Goal: Task Accomplishment & Management: Manage account settings

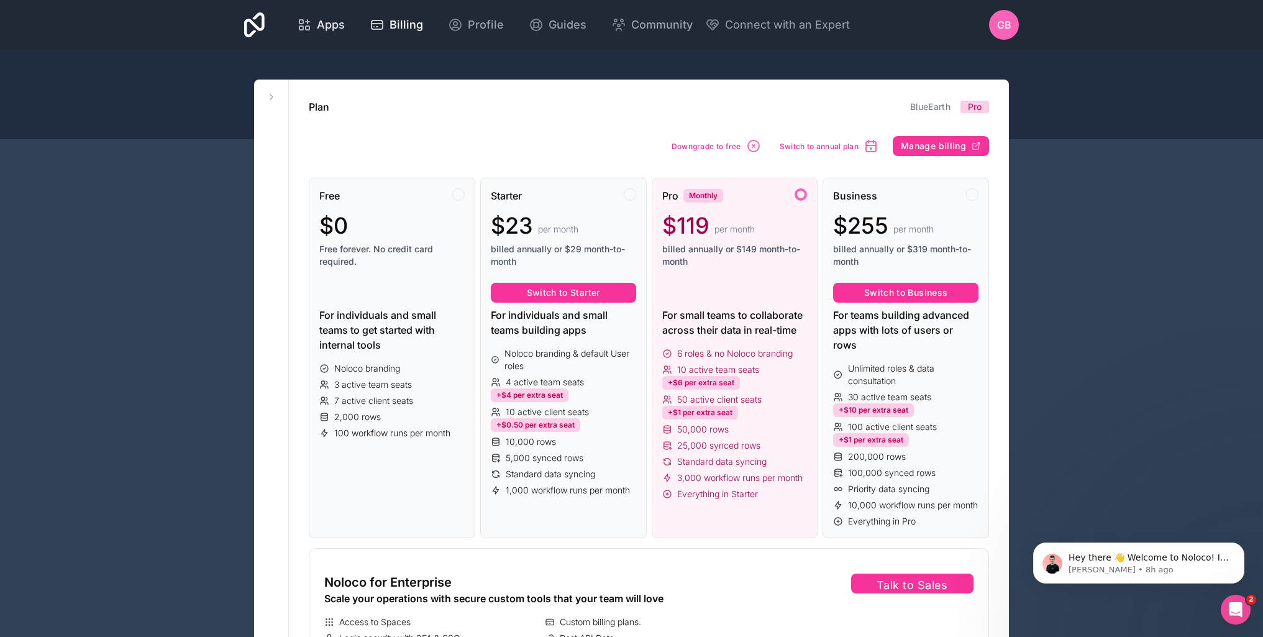
click at [329, 23] on span "Apps" at bounding box center [331, 24] width 28 height 17
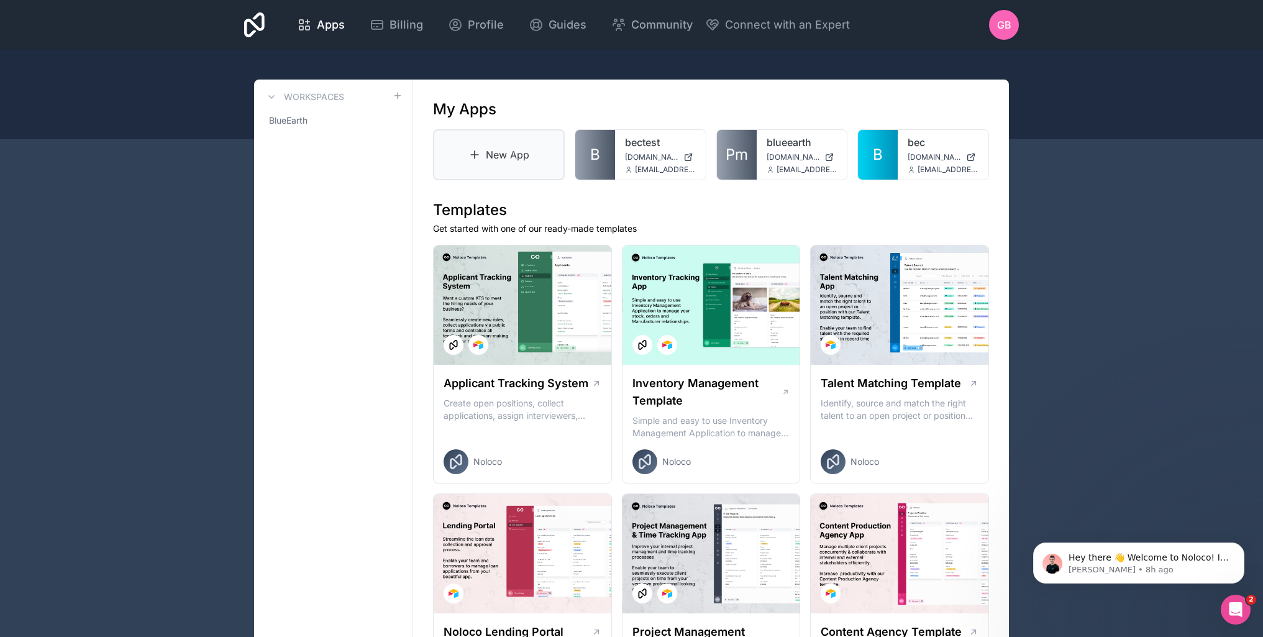
click at [493, 157] on link "New App" at bounding box center [499, 154] width 132 height 51
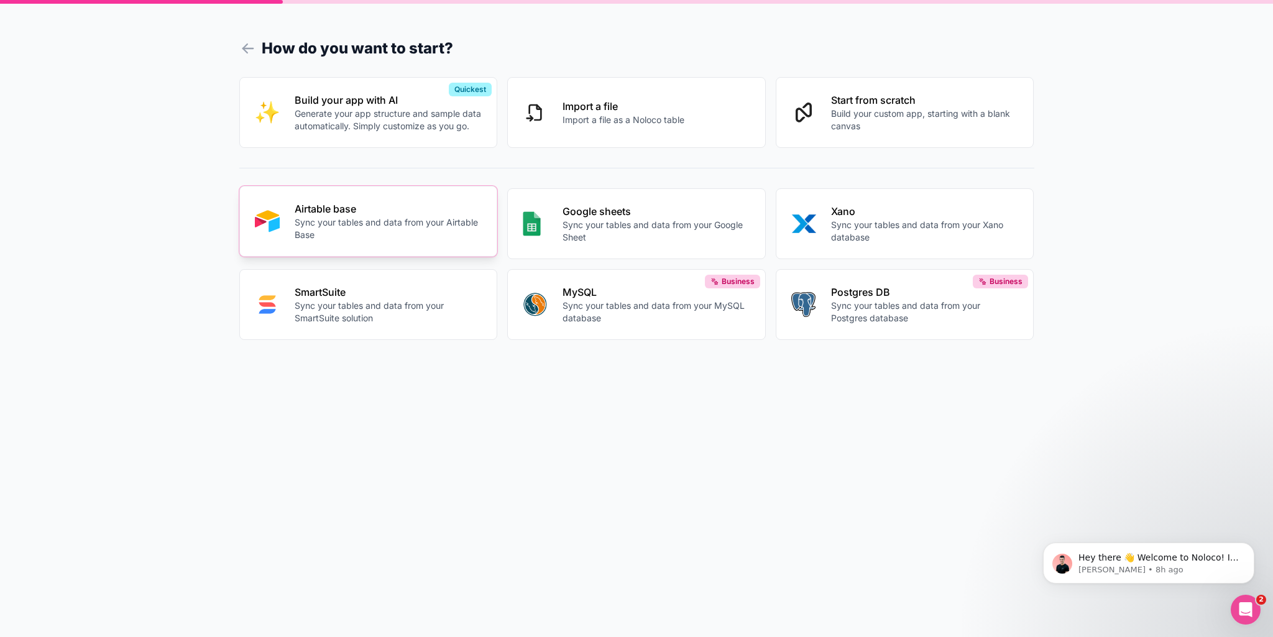
click at [422, 217] on p "Sync your tables and data from your Airtable Base" at bounding box center [389, 228] width 188 height 25
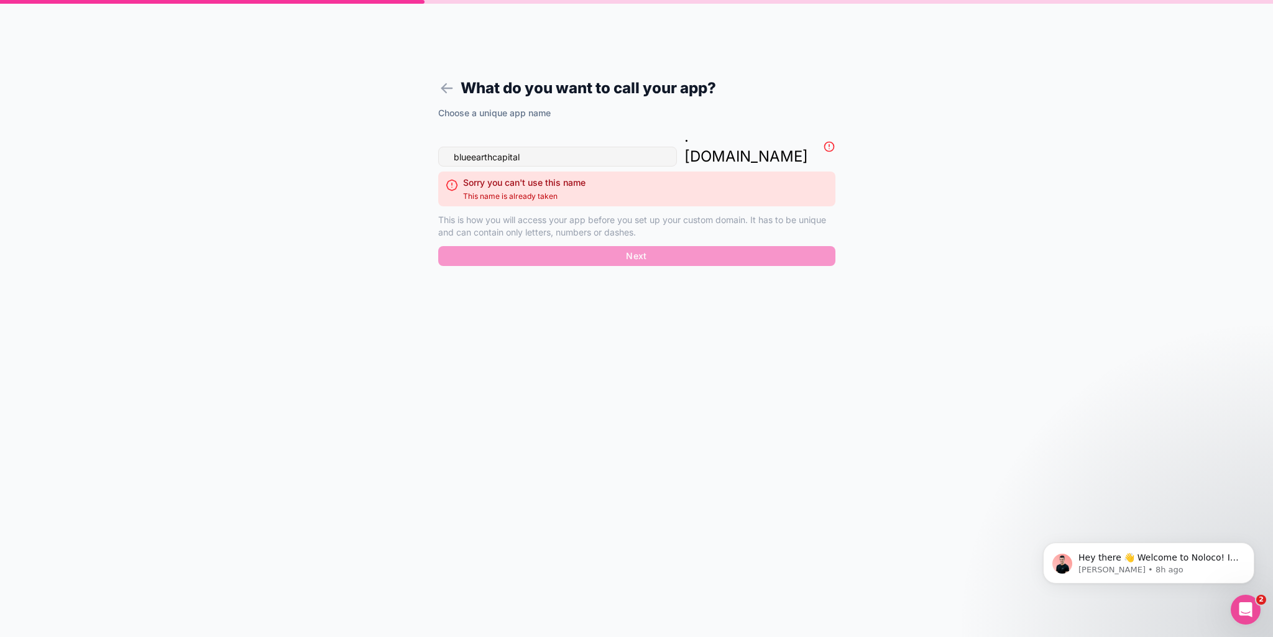
click at [493, 147] on input "blueearthcapital" at bounding box center [557, 157] width 239 height 20
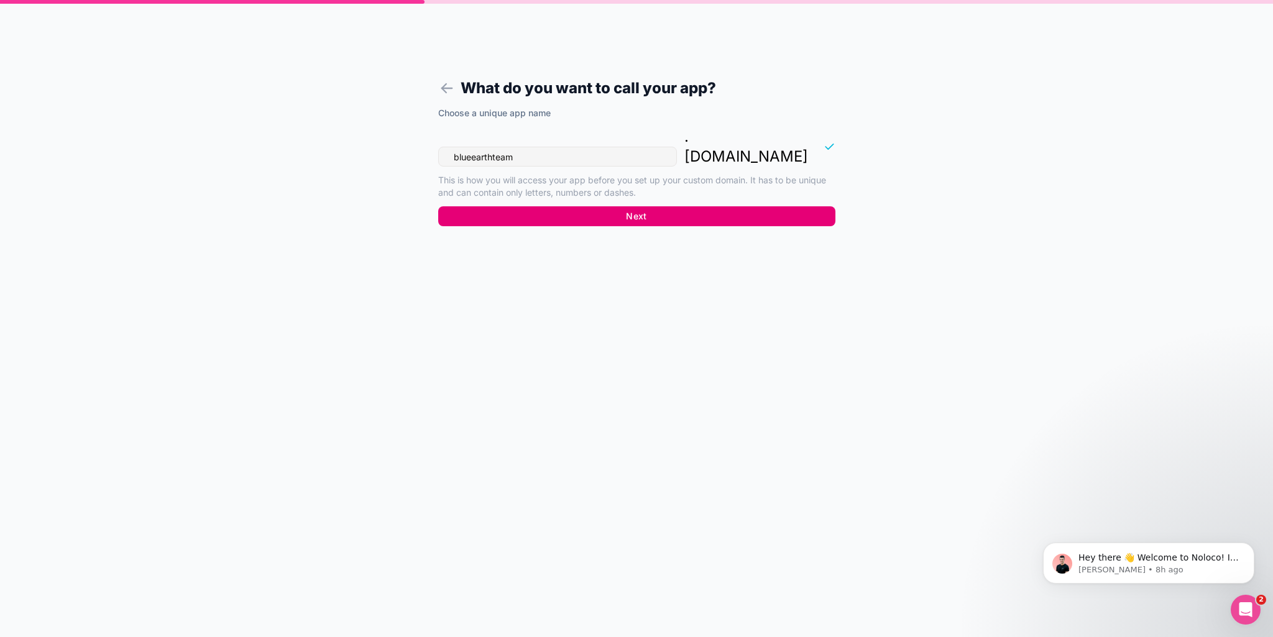
type input "blueearthteam"
click at [546, 206] on button "Next" at bounding box center [636, 216] width 397 height 20
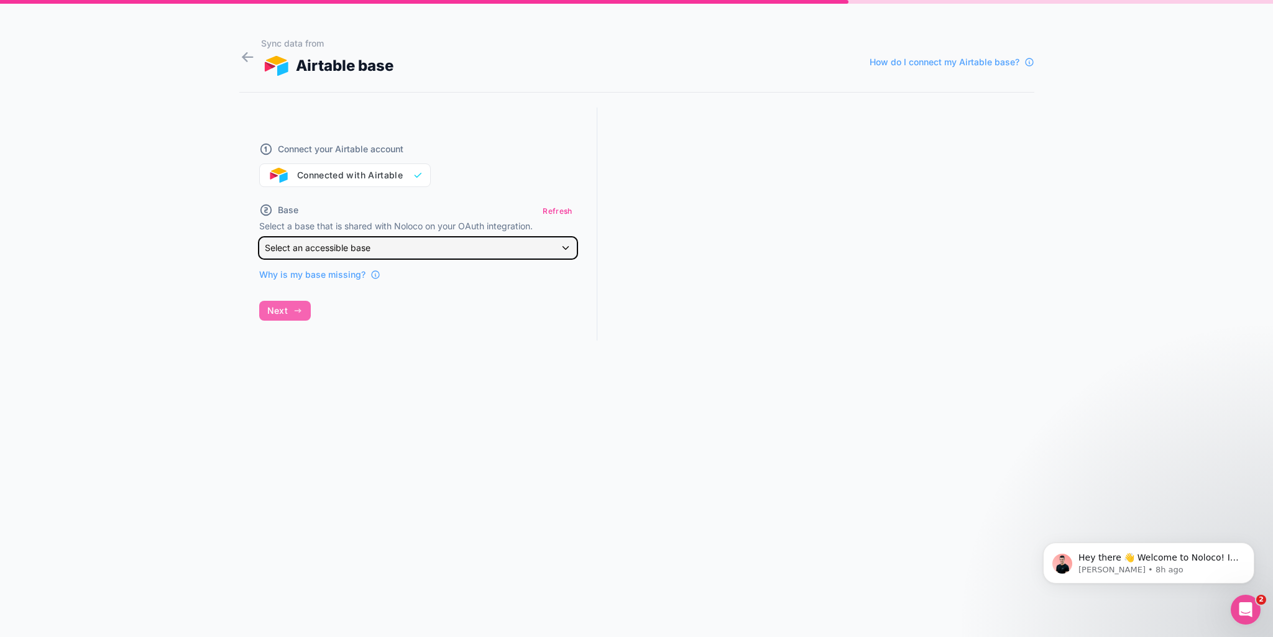
click at [411, 243] on div "Select an accessible base" at bounding box center [418, 248] width 316 height 20
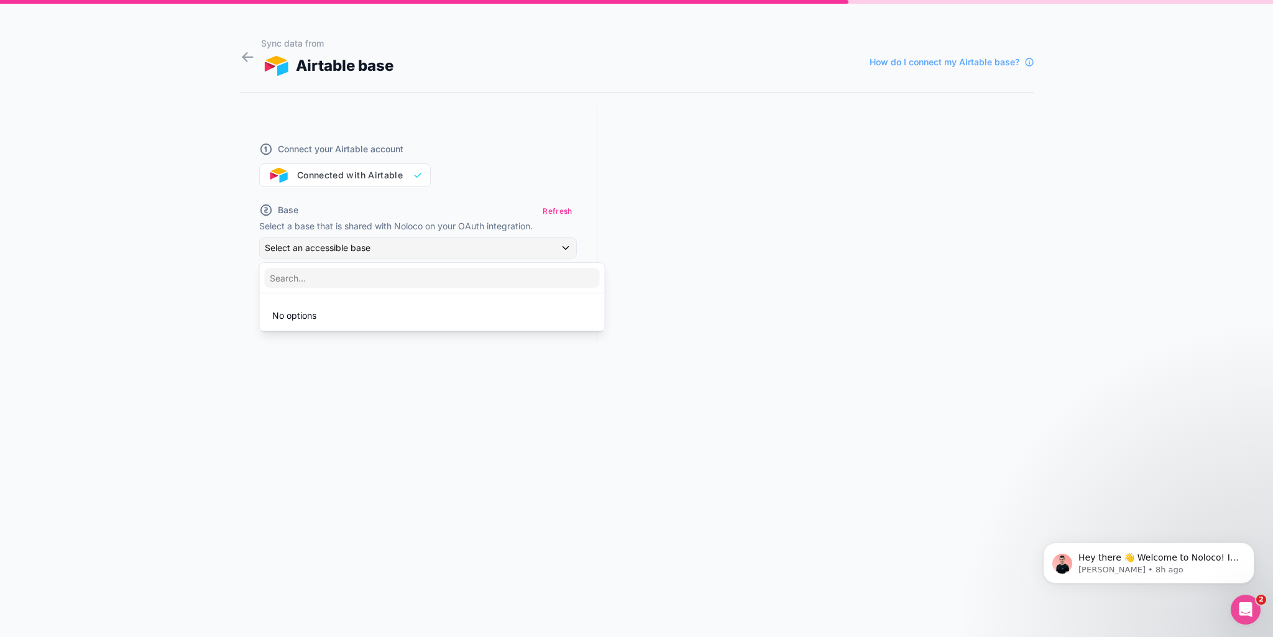
click at [381, 169] on div at bounding box center [636, 318] width 1273 height 637
click at [383, 181] on div "Connect your Airtable account Connected with Airtable" at bounding box center [418, 157] width 318 height 60
click at [375, 171] on div "Connect your Airtable account Connected with Airtable" at bounding box center [418, 157] width 318 height 60
click at [562, 211] on button "Refresh" at bounding box center [557, 211] width 38 height 18
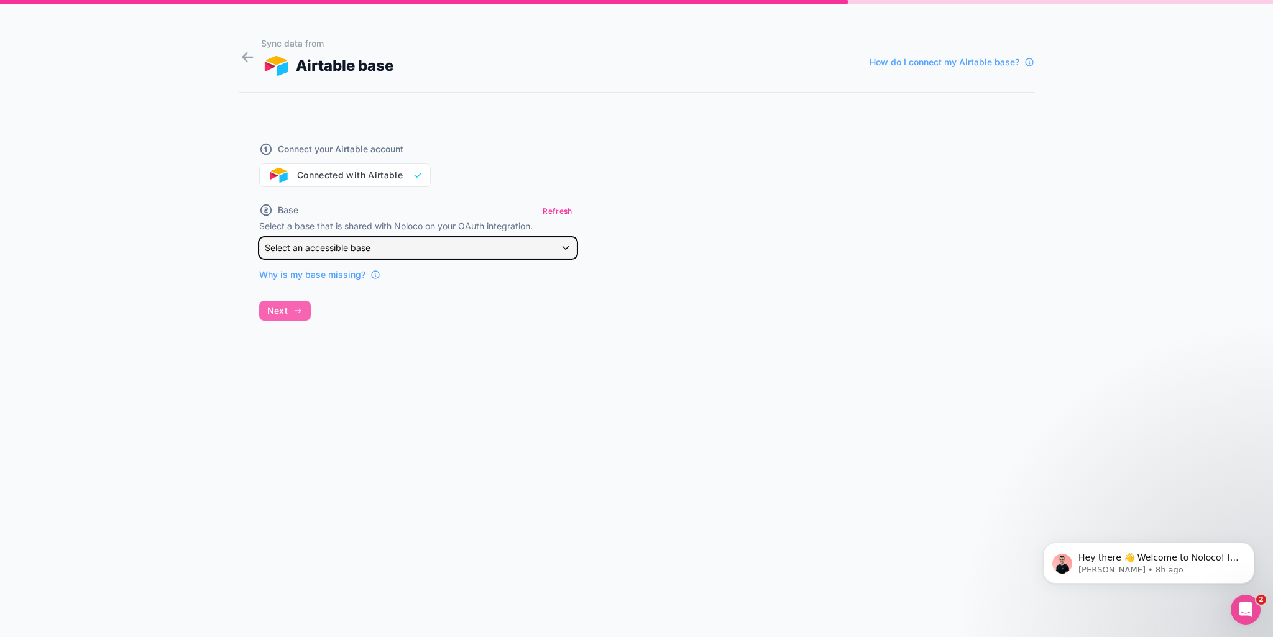
click at [345, 244] on span "Select an accessible base" at bounding box center [318, 247] width 106 height 11
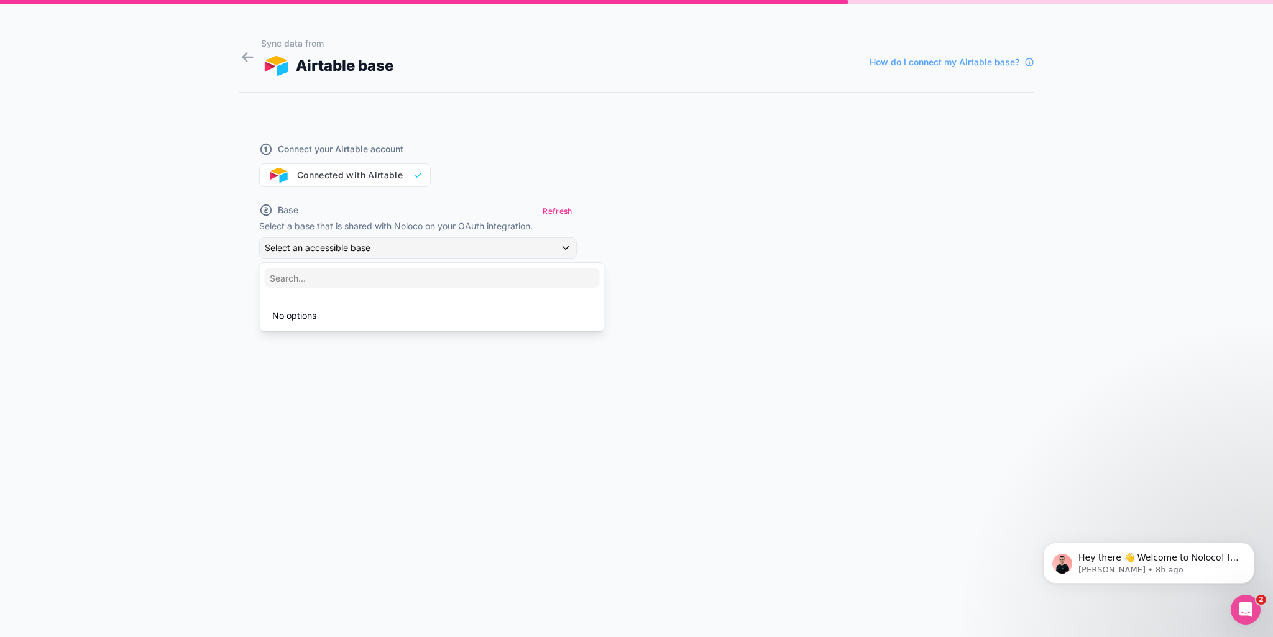
click at [258, 286] on div at bounding box center [636, 318] width 1273 height 637
click at [309, 270] on span "Why is my base missing?" at bounding box center [312, 274] width 106 height 12
click at [311, 273] on span "Why is my base missing?" at bounding box center [312, 274] width 106 height 12
click at [930, 60] on span "How do I connect my Airtable base?" at bounding box center [944, 62] width 150 height 12
click at [1028, 61] on icon at bounding box center [1029, 62] width 10 height 10
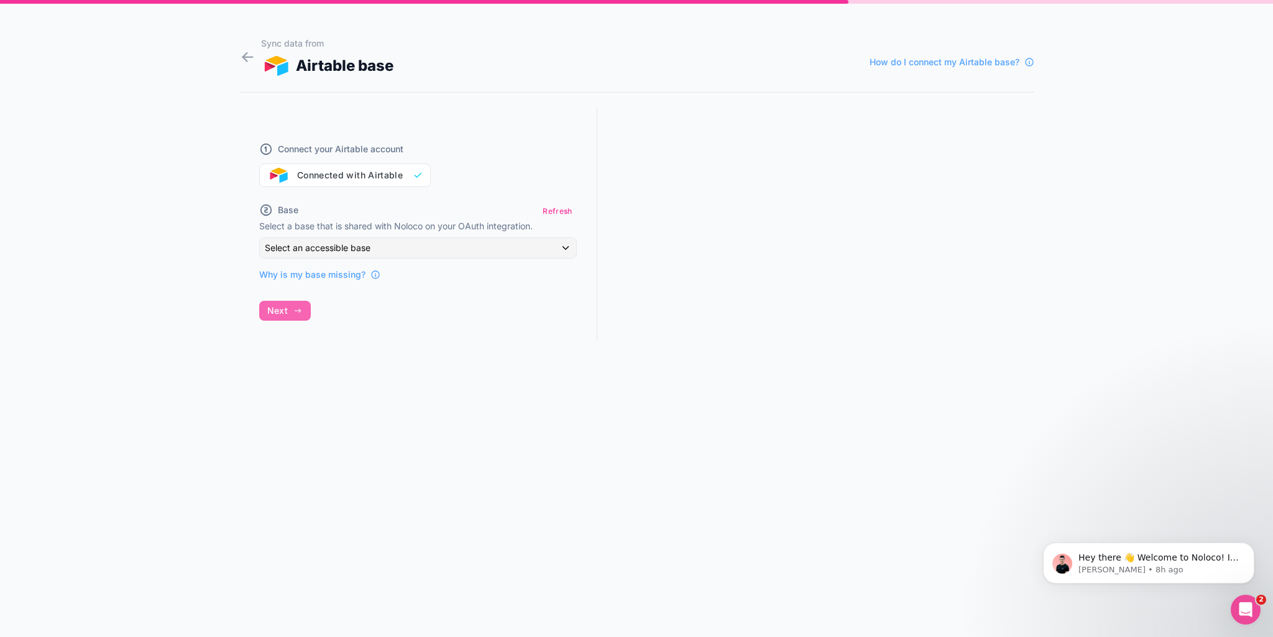
click at [280, 315] on div "Connect your Airtable account Connected with Airtable Base Refresh Select a bas…" at bounding box center [418, 235] width 358 height 256
click at [334, 184] on div "Connect your Airtable account Connected with Airtable" at bounding box center [418, 157] width 318 height 60
click at [374, 173] on div "Connect your Airtable account Connected with Airtable" at bounding box center [418, 157] width 318 height 60
click at [424, 177] on div "Connect your Airtable account Connected with Airtable" at bounding box center [418, 157] width 318 height 60
click at [337, 148] on span "Connect your Airtable account" at bounding box center [341, 149] width 126 height 12
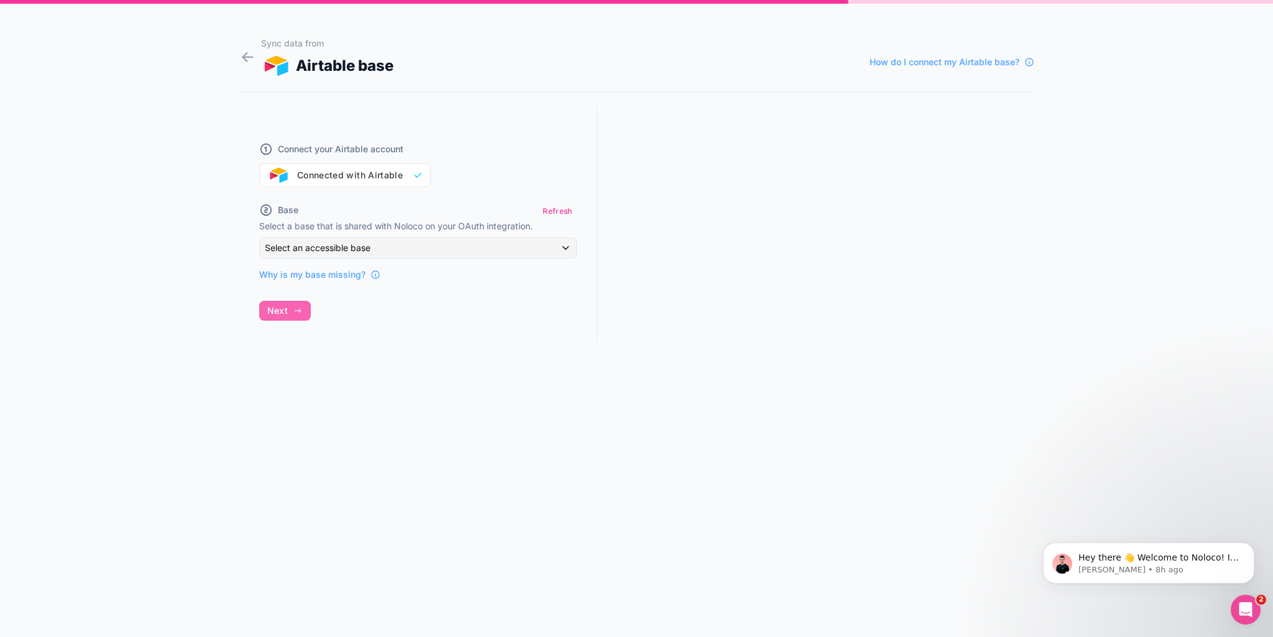
click at [271, 52] on div "Sync data from Airtable base" at bounding box center [327, 57] width 133 height 40
click at [242, 58] on icon at bounding box center [247, 56] width 17 height 17
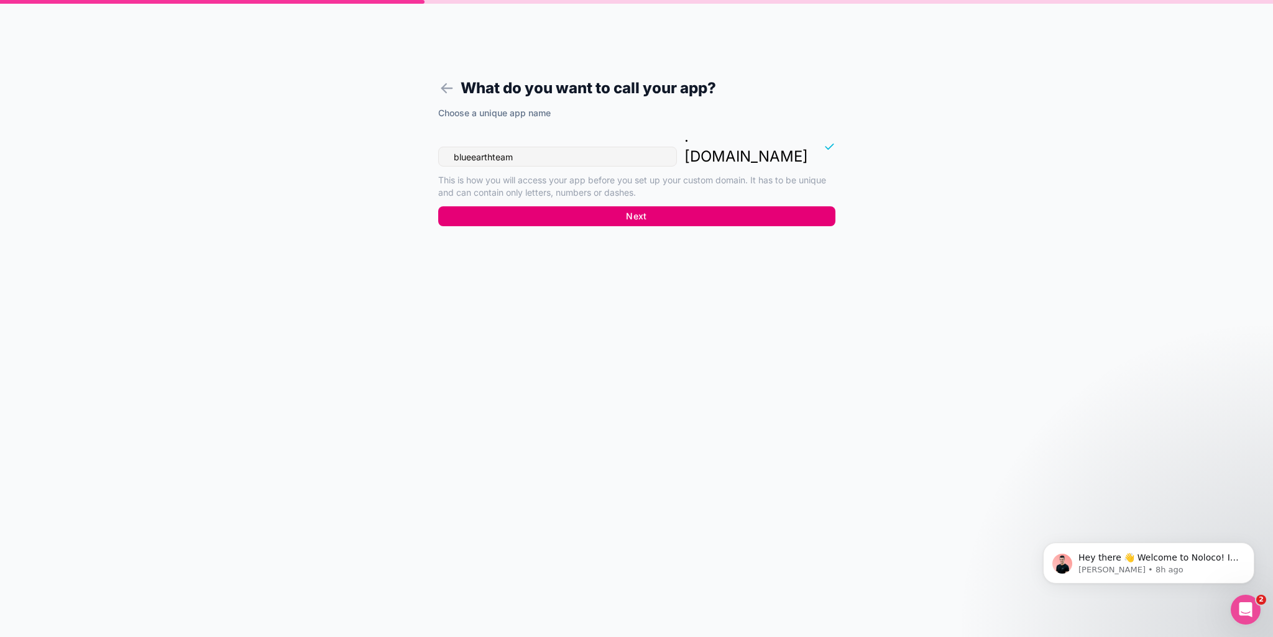
click at [663, 206] on button "Next" at bounding box center [636, 216] width 397 height 20
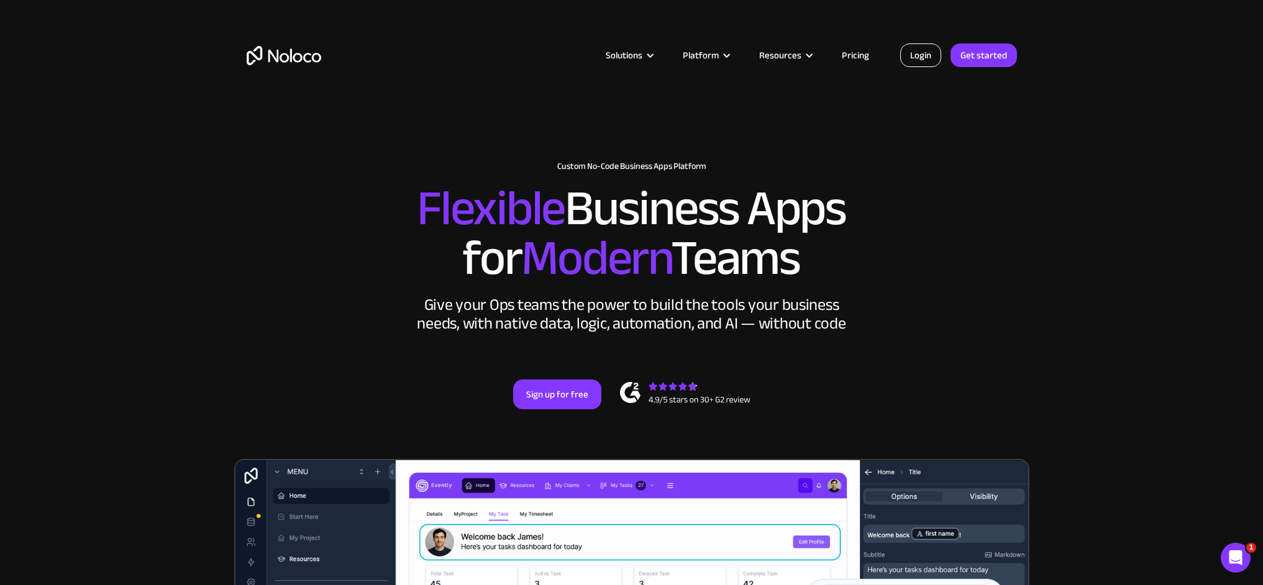
click at [930, 54] on link "Login" at bounding box center [920, 55] width 41 height 24
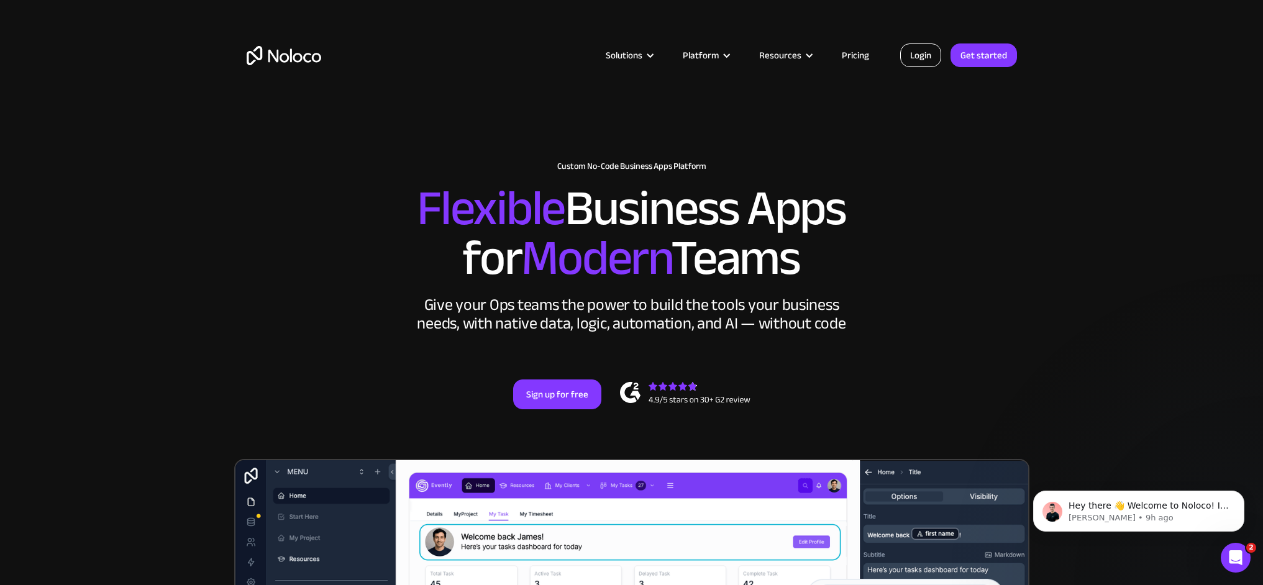
click at [917, 57] on link "Login" at bounding box center [920, 55] width 41 height 24
click at [924, 62] on link "Login" at bounding box center [920, 55] width 41 height 24
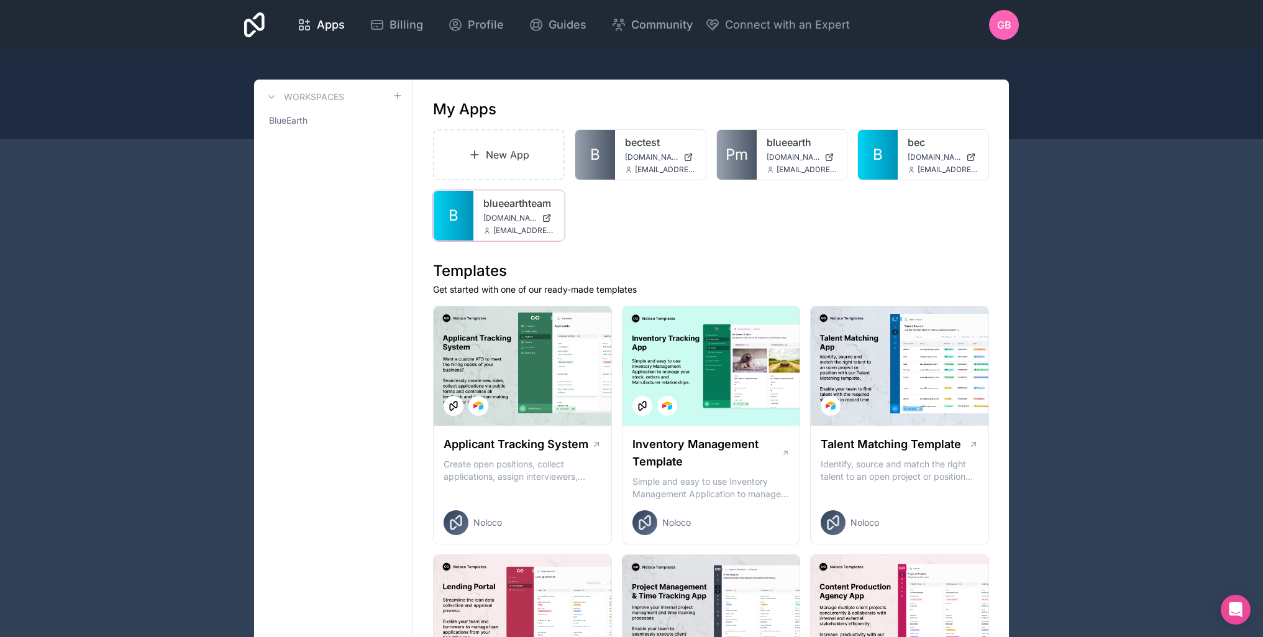
click at [511, 220] on span "[DOMAIN_NAME]" at bounding box center [509, 218] width 53 height 10
click at [0, 0] on icon at bounding box center [0, 0] width 0 height 0
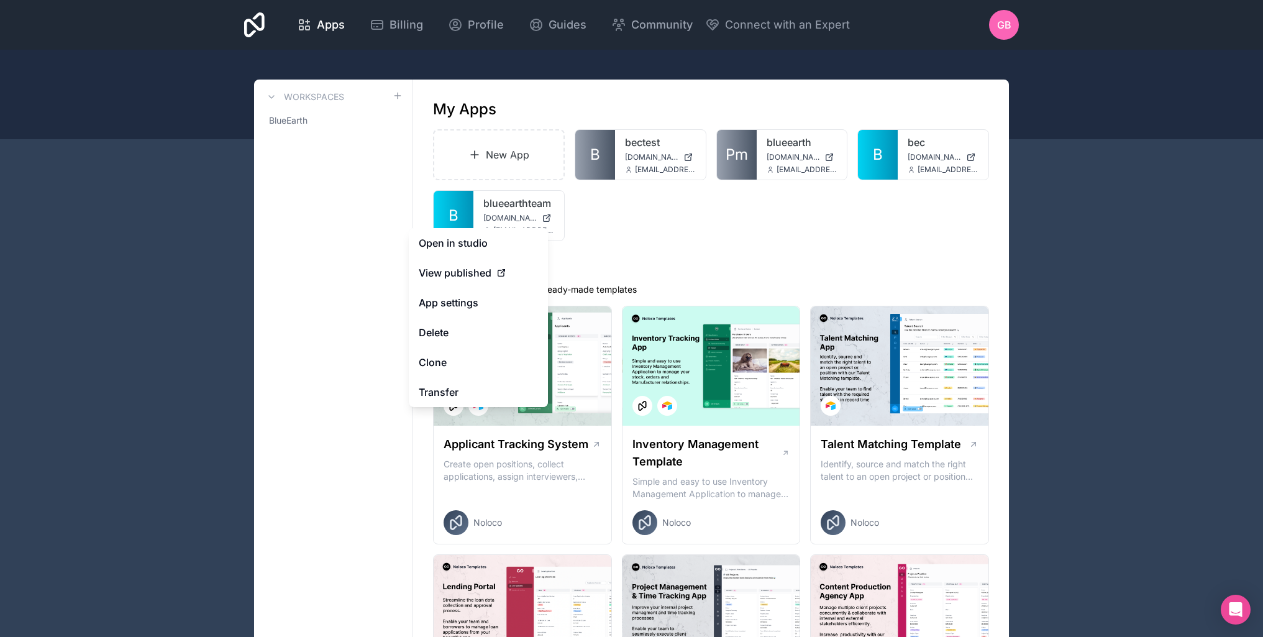
click at [631, 234] on div "New App B bectest bectest.noloco.co gaudenz@biveroni.ch Pm blueearth blueearth.…" at bounding box center [711, 185] width 556 height 112
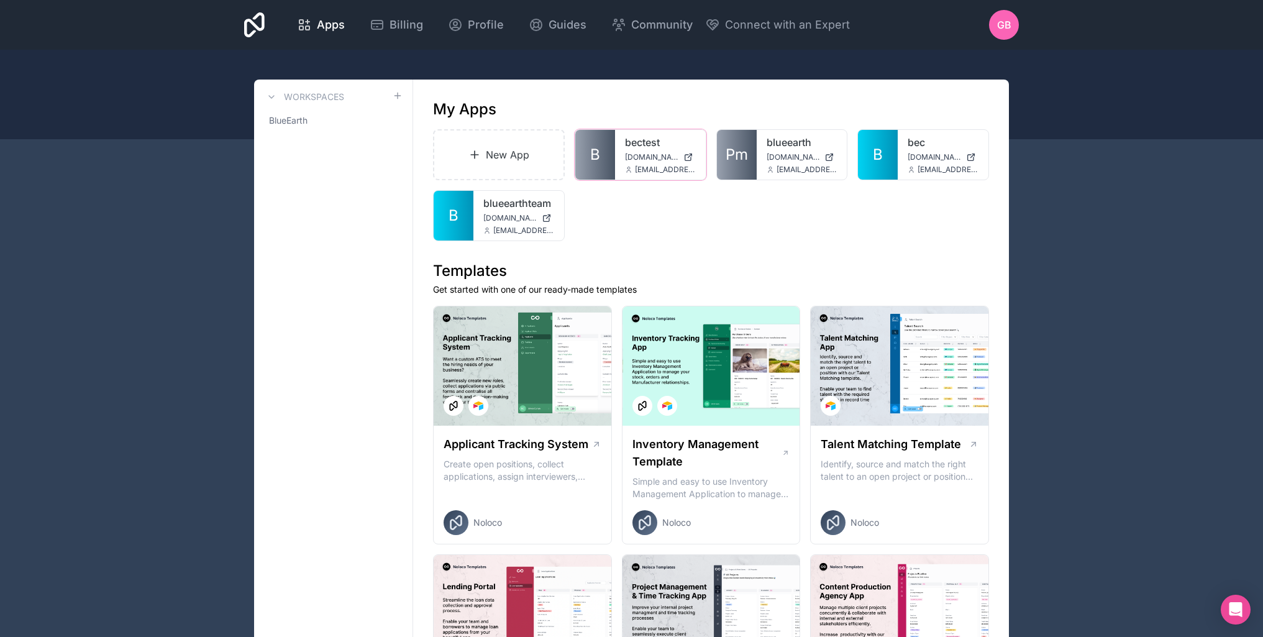
click at [0, 0] on icon at bounding box center [0, 0] width 0 height 0
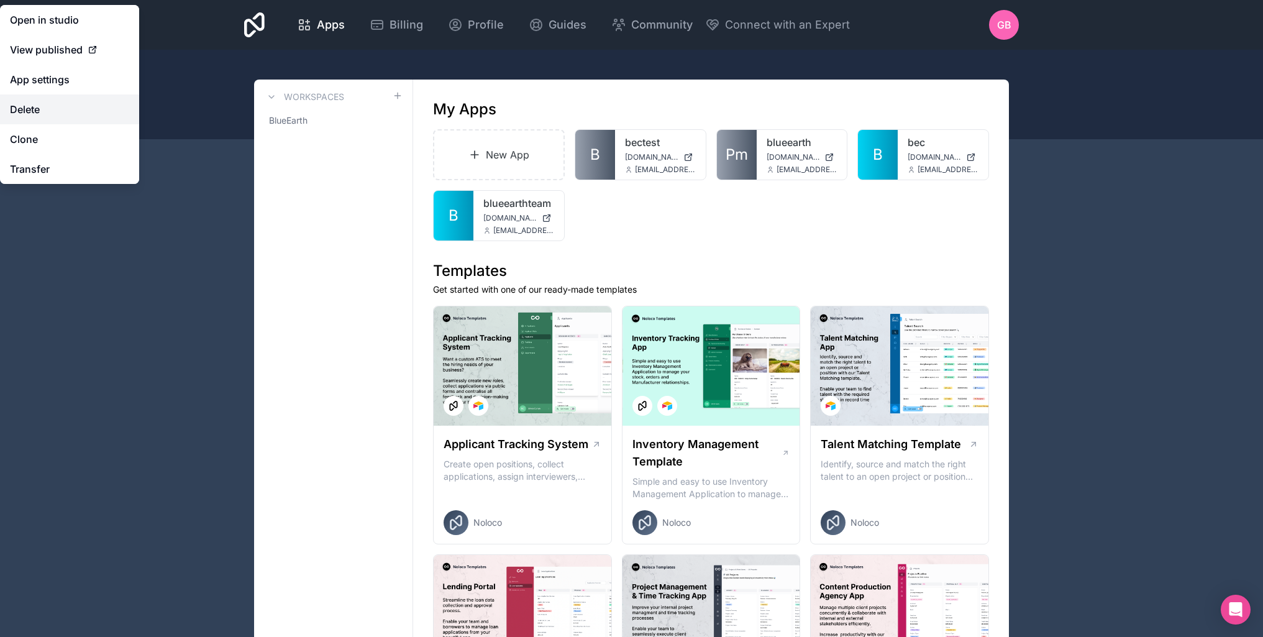
click at [82, 109] on button "Delete" at bounding box center [69, 109] width 139 height 30
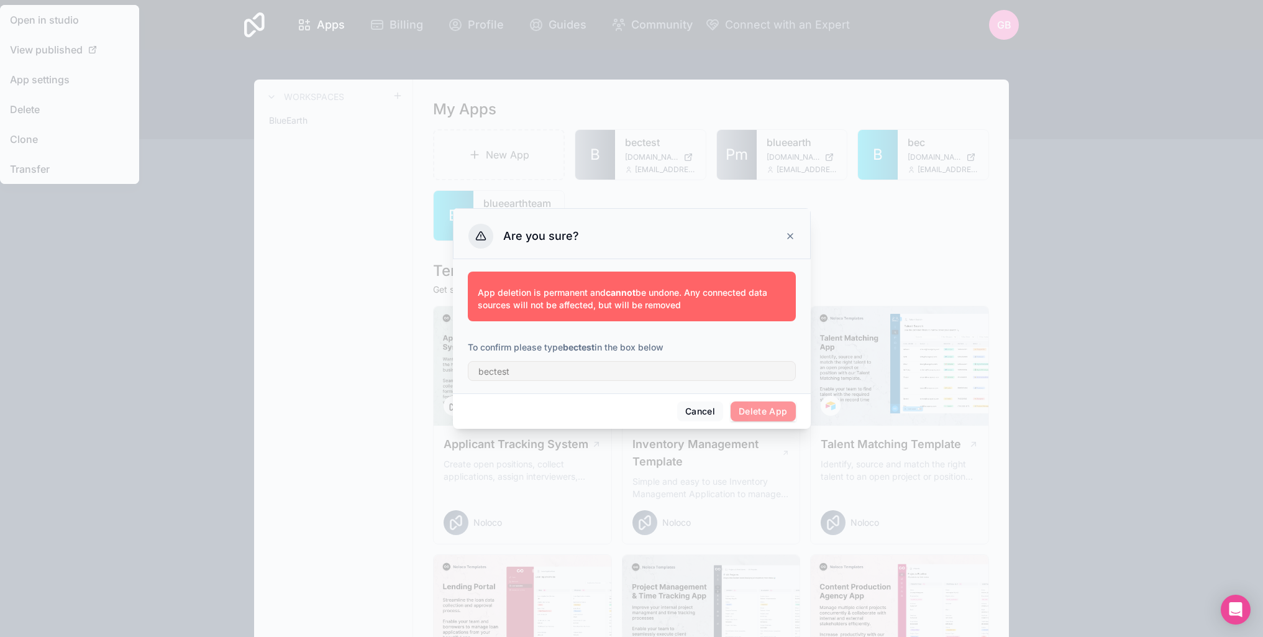
click at [575, 347] on strong "bectest" at bounding box center [579, 347] width 32 height 11
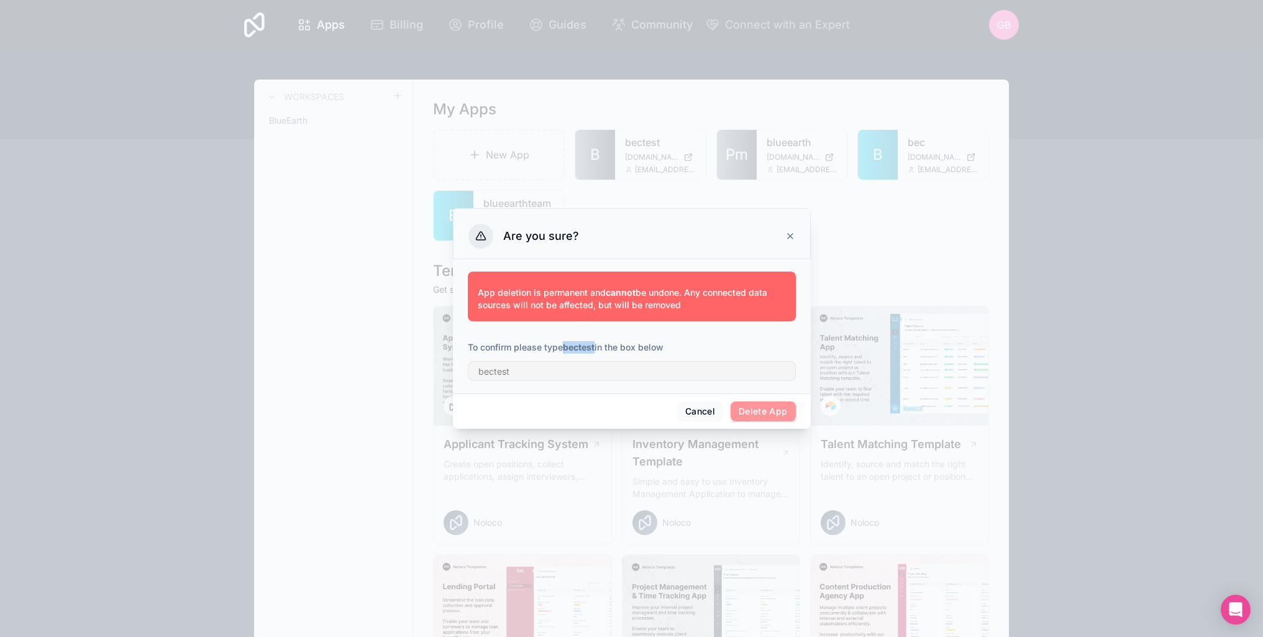
click at [575, 347] on strong "bectest" at bounding box center [579, 347] width 32 height 11
copy strong "bectest"
click at [583, 377] on input "text" at bounding box center [632, 371] width 328 height 20
paste input "bectest"
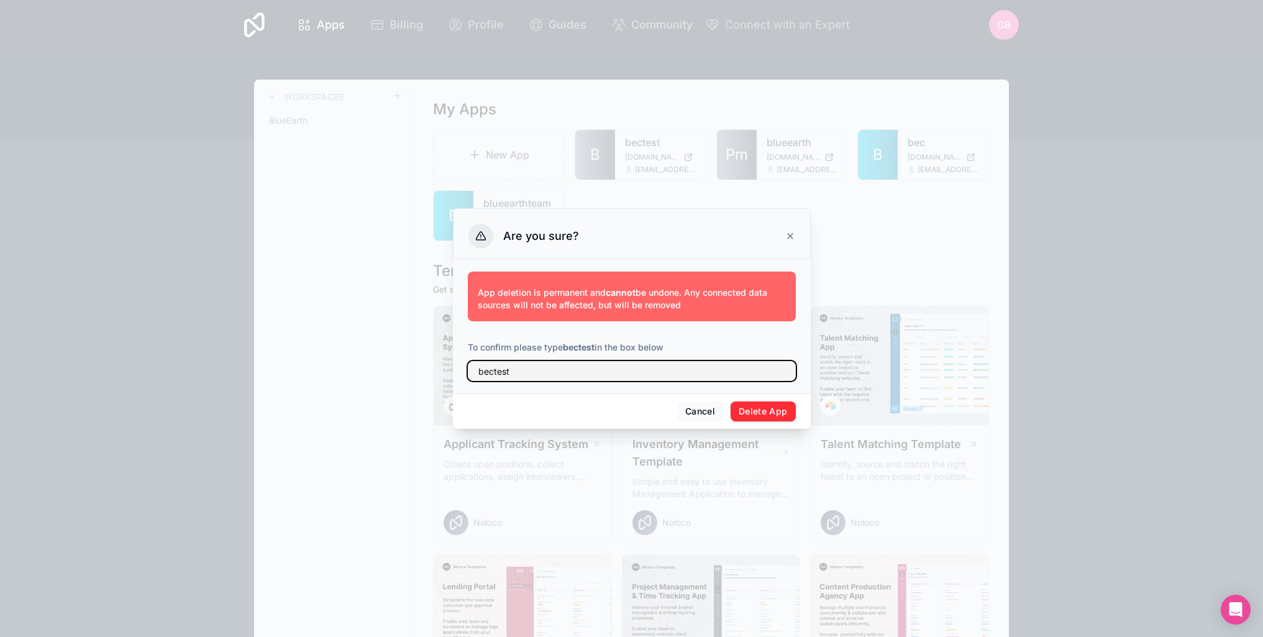
type input "bectest"
click at [745, 419] on button "Delete App" at bounding box center [763, 411] width 65 height 20
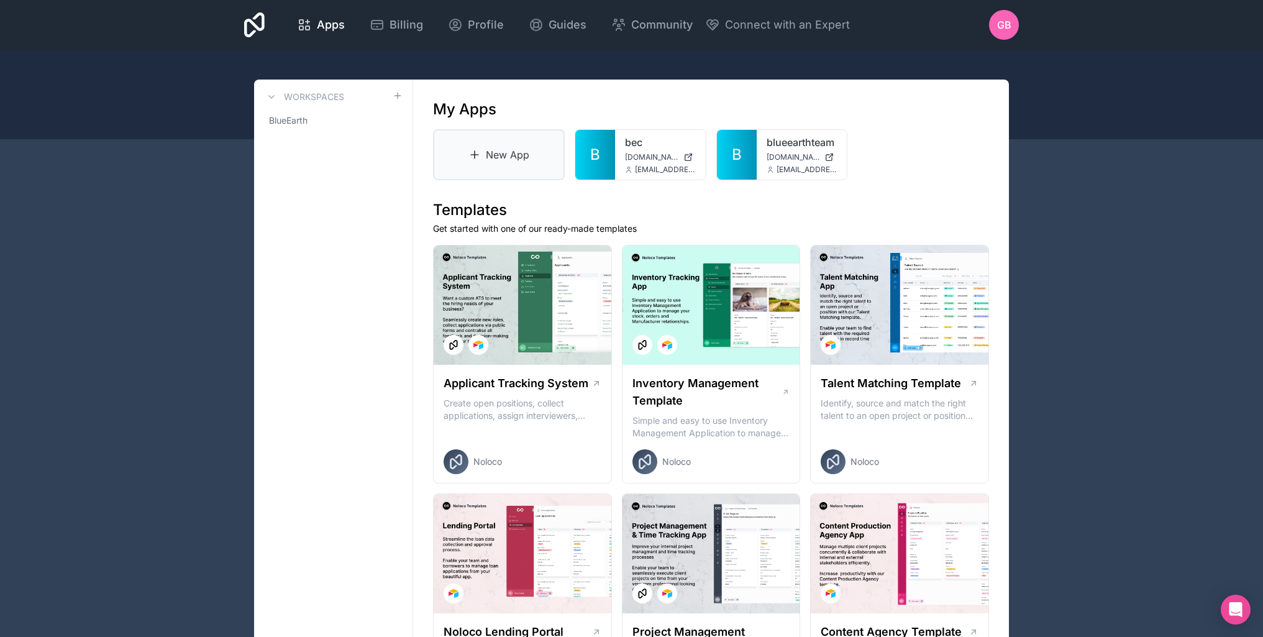
click at [515, 152] on link "New App" at bounding box center [499, 154] width 132 height 51
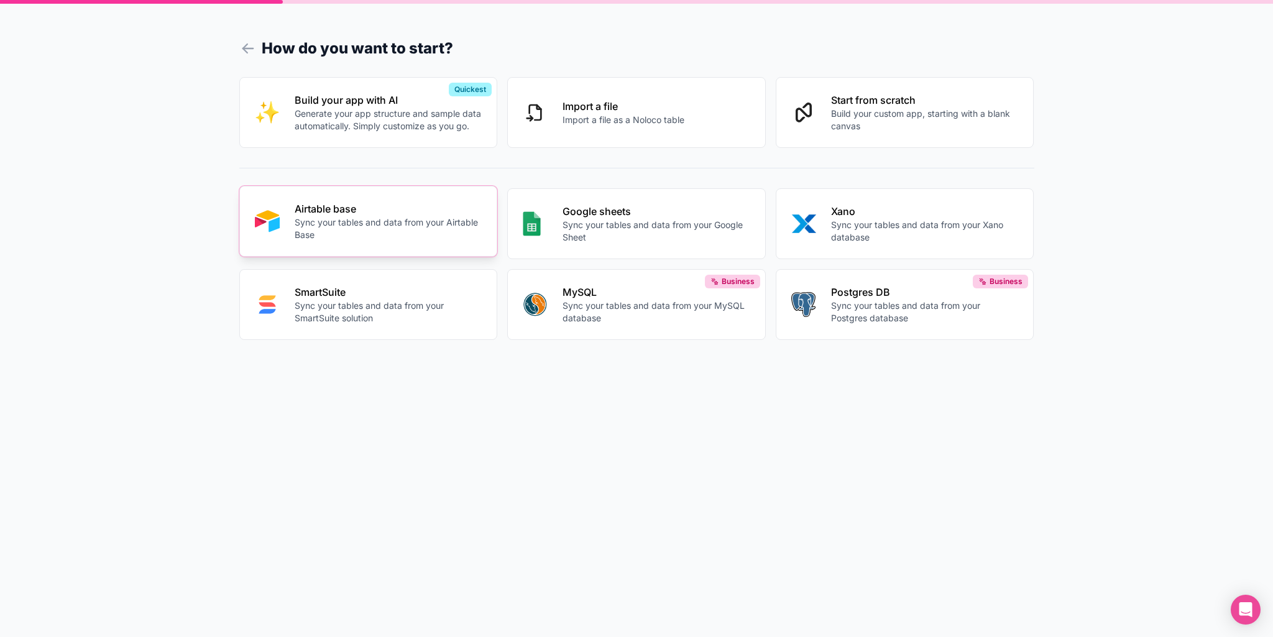
click at [350, 241] on p "Sync your tables and data from your Airtable Base" at bounding box center [389, 228] width 188 height 25
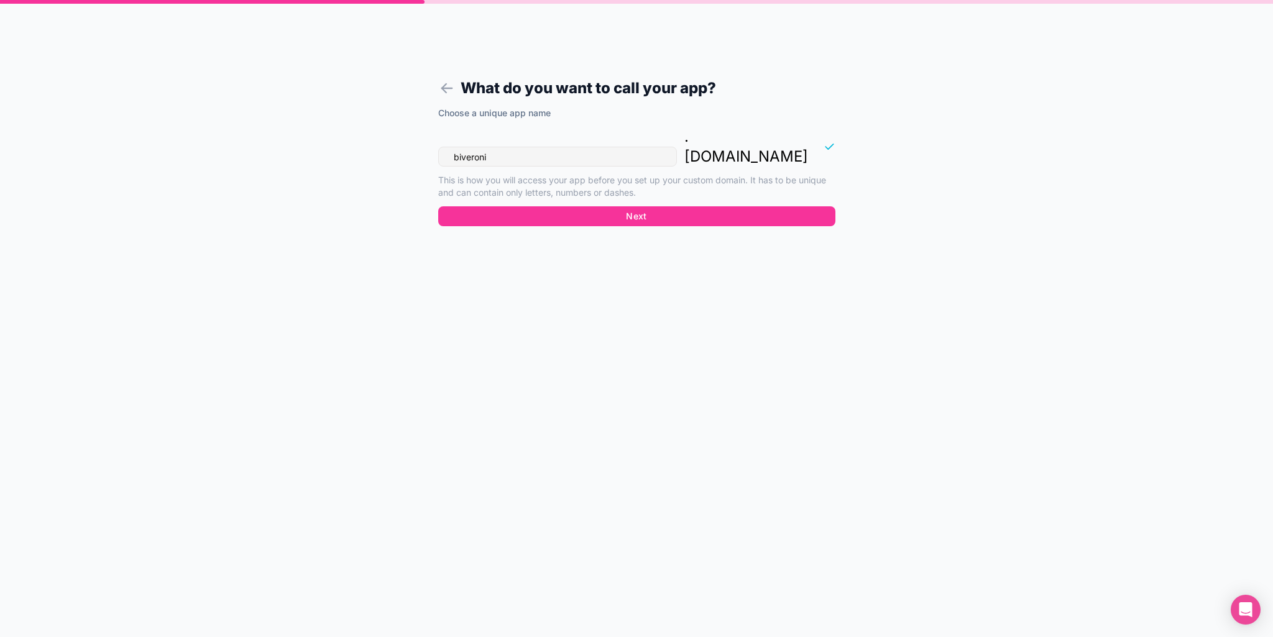
click at [521, 147] on input "biveroni" at bounding box center [557, 157] width 239 height 20
type input "blueearth"
click at [661, 206] on button "Next" at bounding box center [636, 216] width 397 height 20
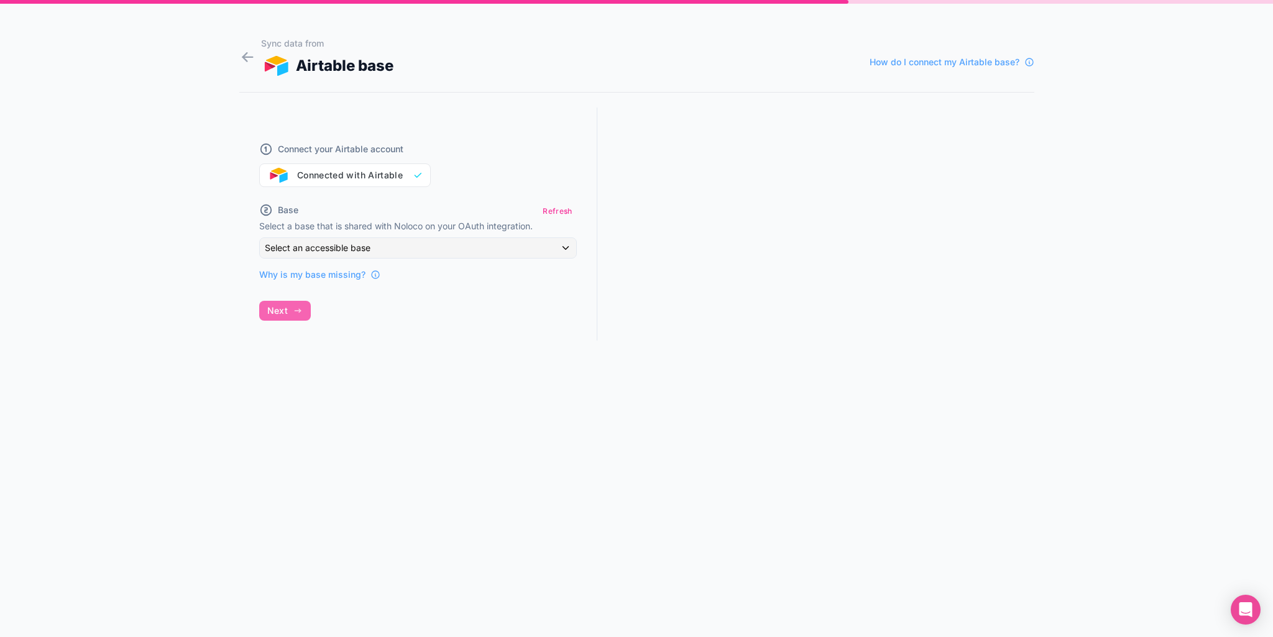
click at [281, 208] on span "Base" at bounding box center [288, 210] width 21 height 12
click at [265, 211] on icon at bounding box center [266, 210] width 2 height 4
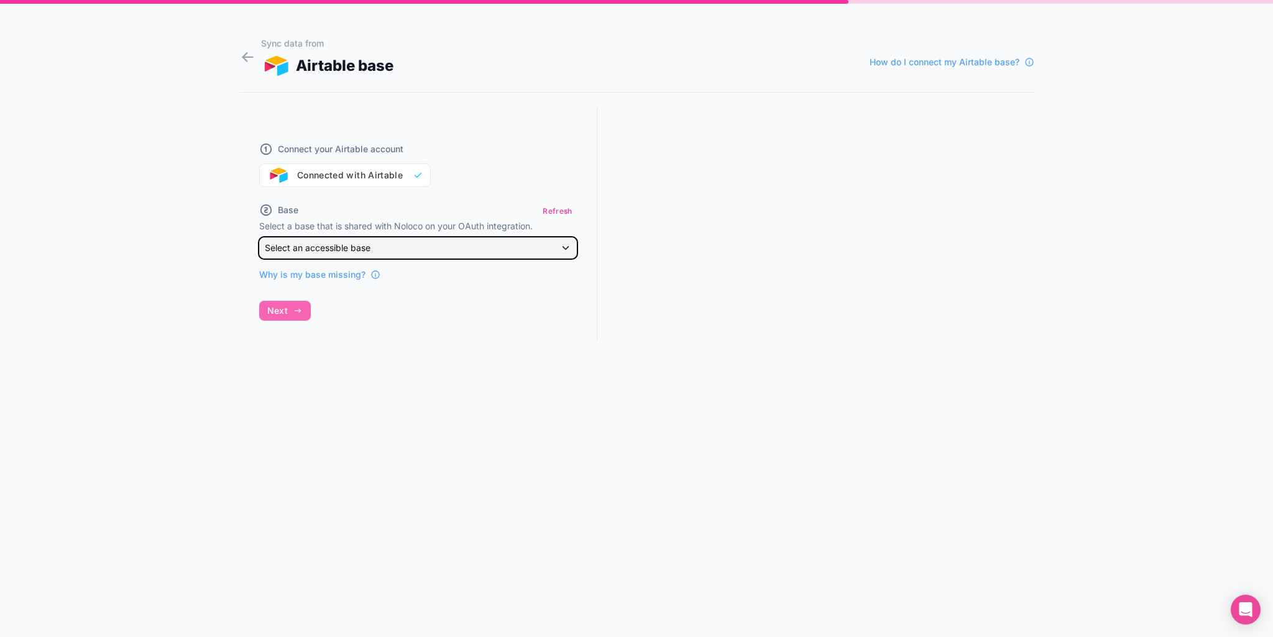
click at [302, 250] on span "Select an accessible base" at bounding box center [318, 247] width 106 height 11
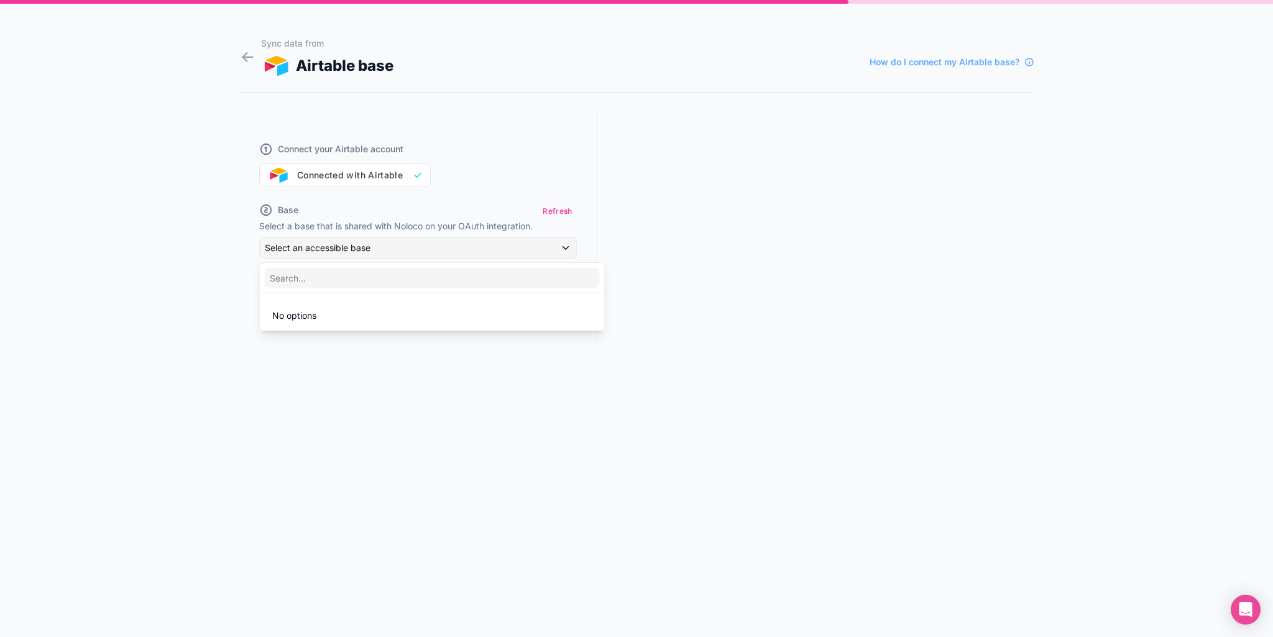
click at [304, 315] on span "No options" at bounding box center [294, 315] width 44 height 11
click at [219, 275] on div at bounding box center [636, 318] width 1273 height 637
click at [318, 279] on span "Why is my base missing?" at bounding box center [312, 274] width 106 height 12
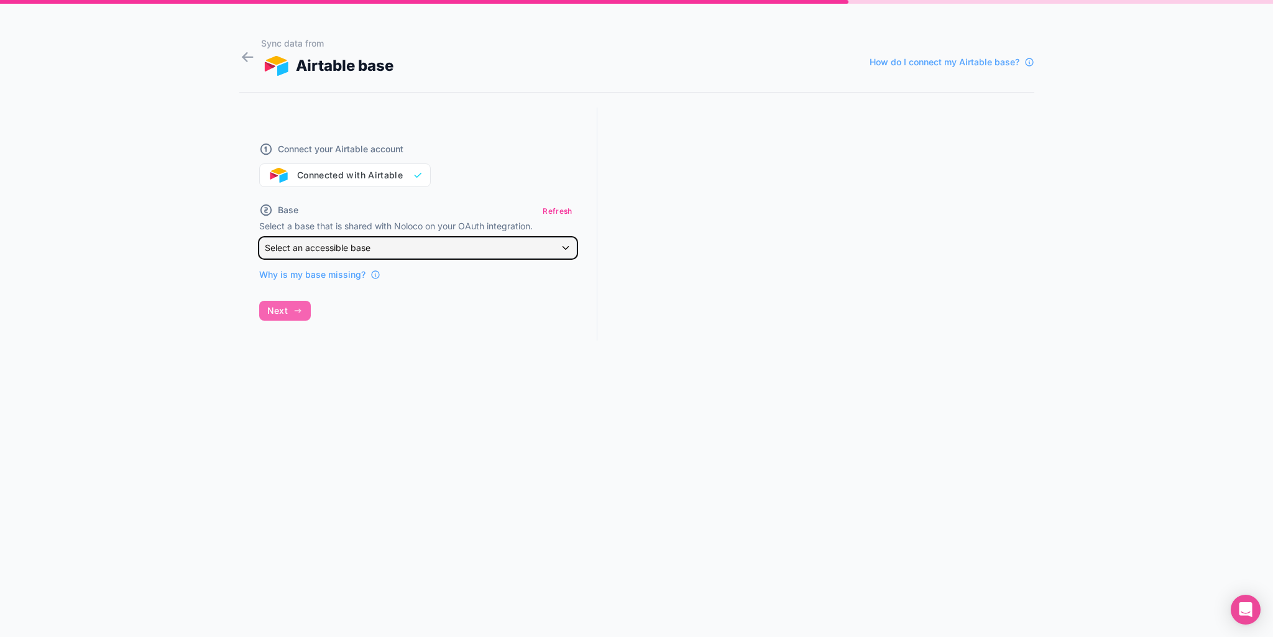
click at [479, 248] on div "Select an accessible base" at bounding box center [418, 248] width 316 height 20
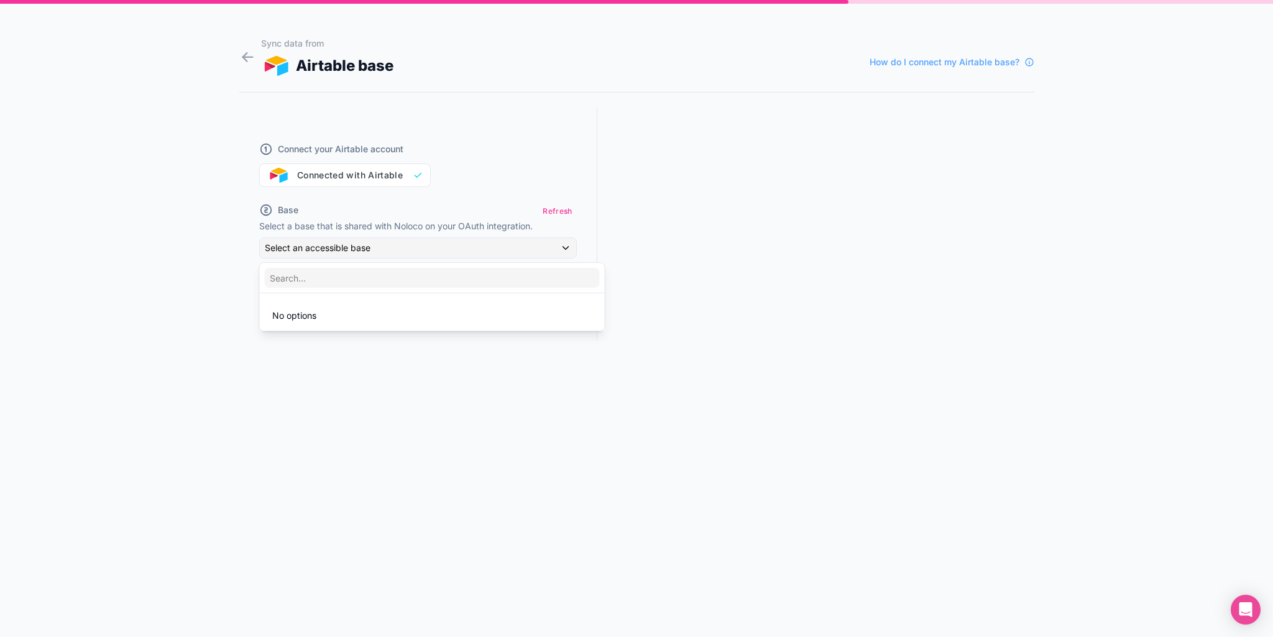
click at [745, 64] on div at bounding box center [636, 318] width 1273 height 637
click at [241, 54] on icon at bounding box center [247, 56] width 17 height 17
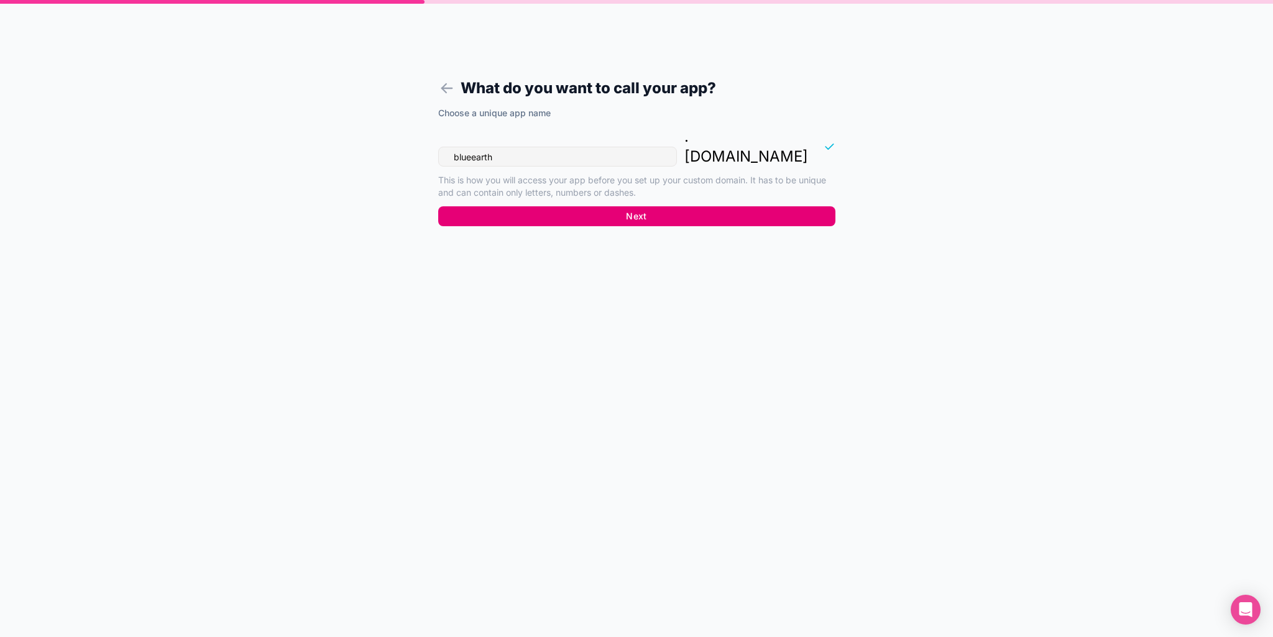
click at [544, 206] on button "Next" at bounding box center [636, 216] width 397 height 20
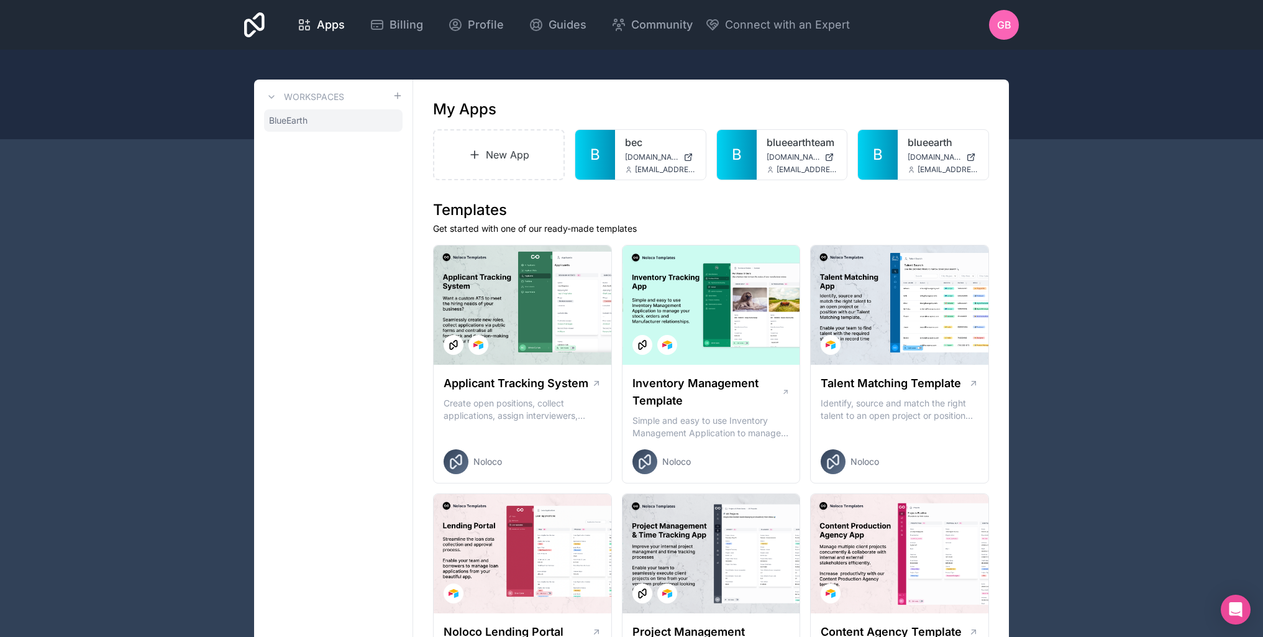
click at [293, 124] on span "BlueEarth" at bounding box center [288, 120] width 39 height 12
click at [0, 0] on icon at bounding box center [0, 0] width 0 height 0
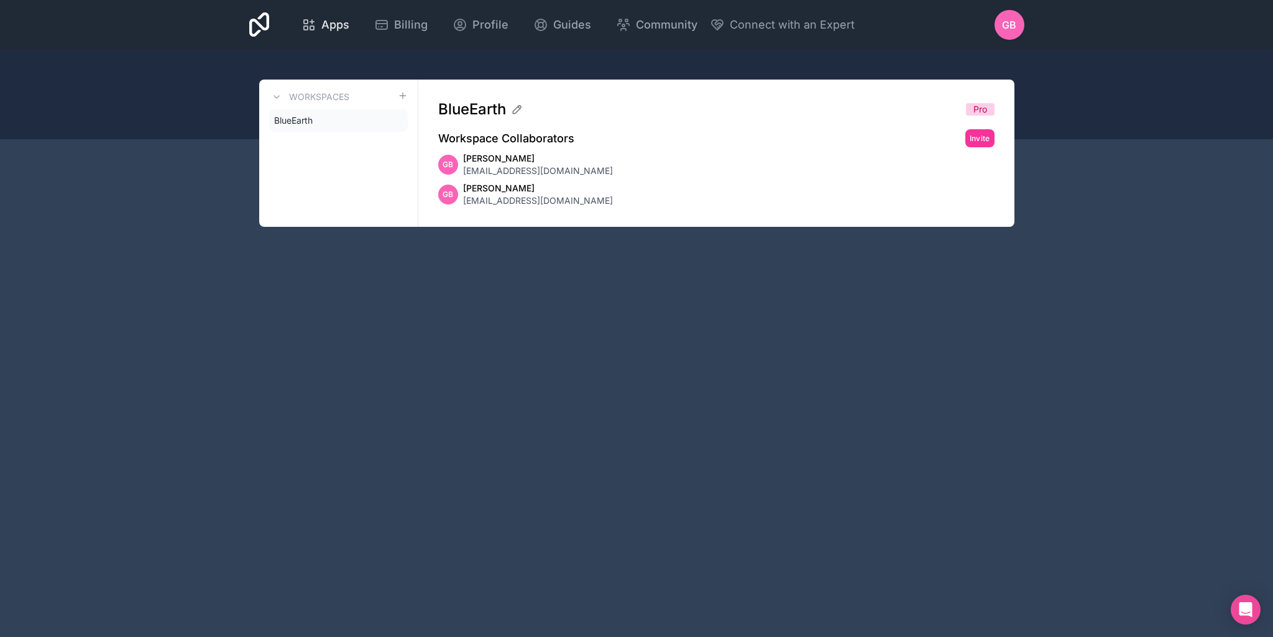
click at [345, 29] on span "Apps" at bounding box center [335, 24] width 28 height 17
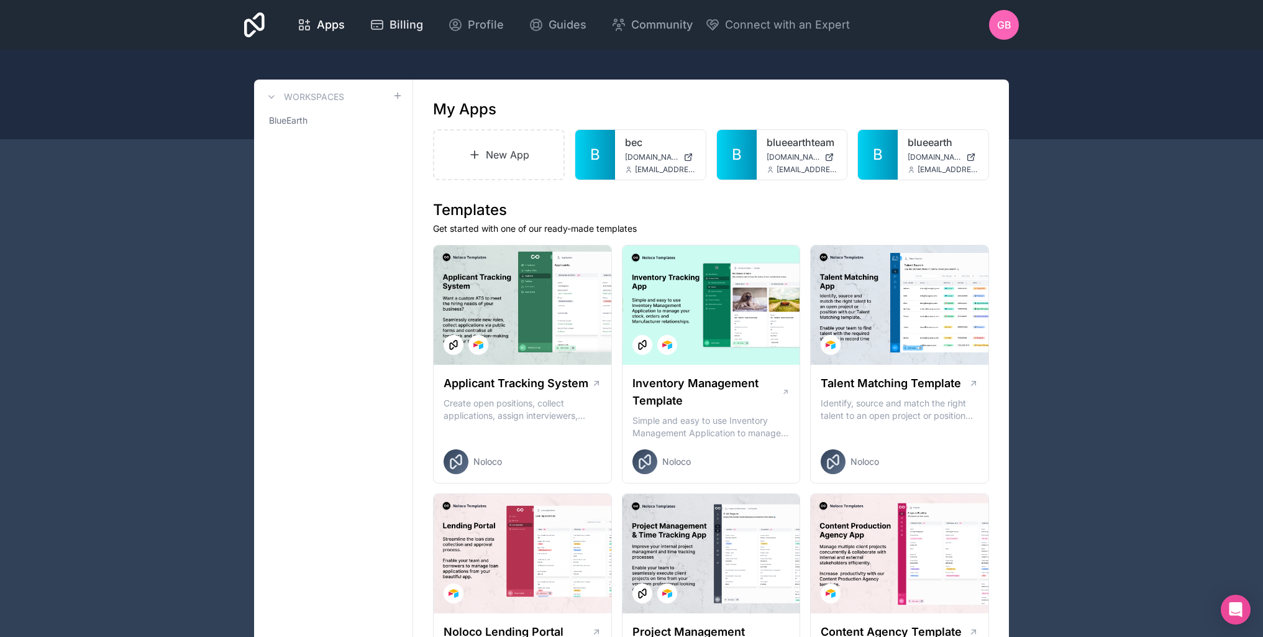
click at [405, 31] on span "Billing" at bounding box center [407, 24] width 34 height 17
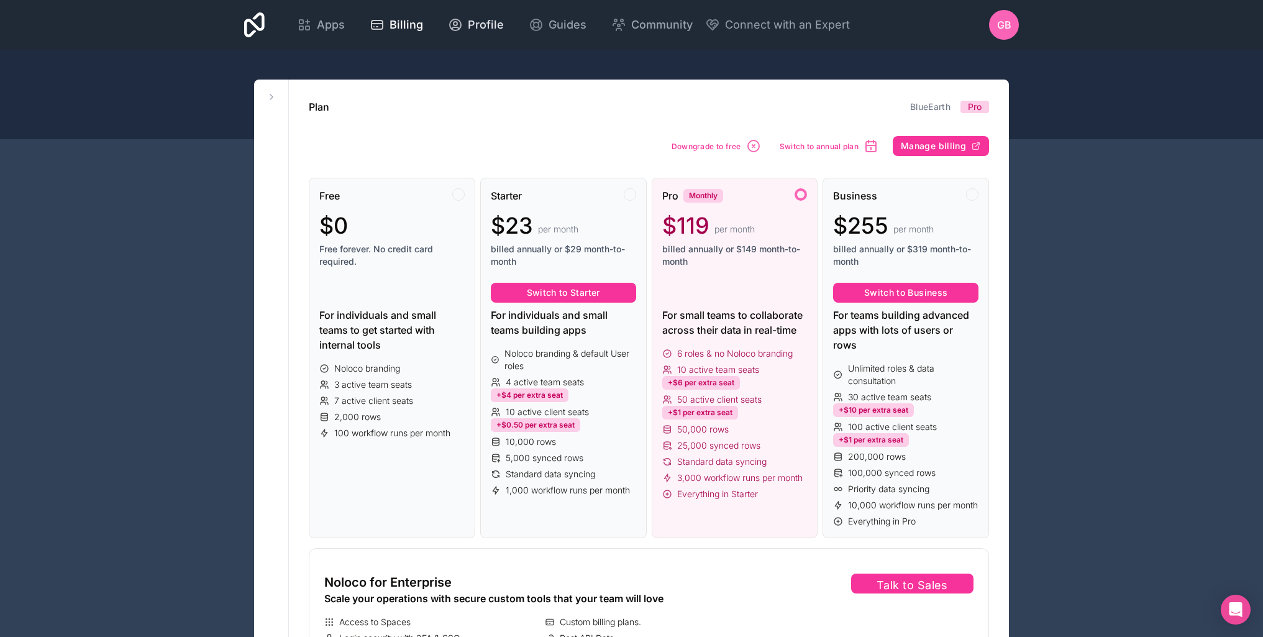
click at [469, 28] on span "Profile" at bounding box center [486, 24] width 36 height 17
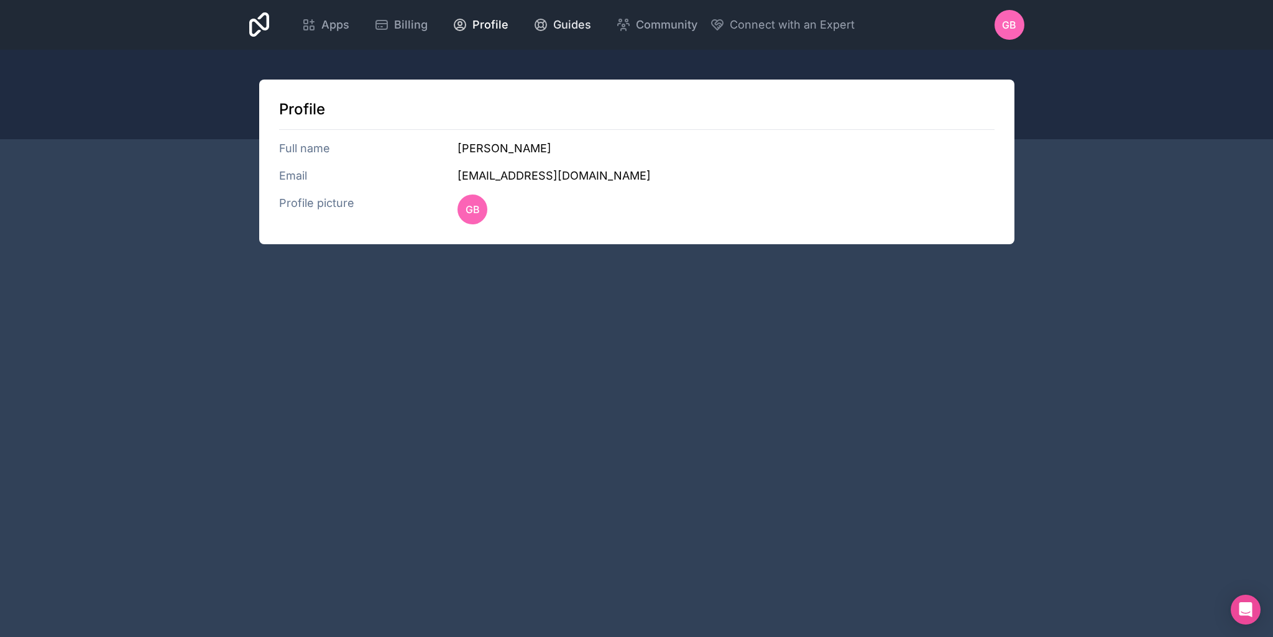
click at [523, 30] on link "Guides" at bounding box center [562, 24] width 78 height 27
click at [334, 28] on span "Apps" at bounding box center [335, 24] width 28 height 17
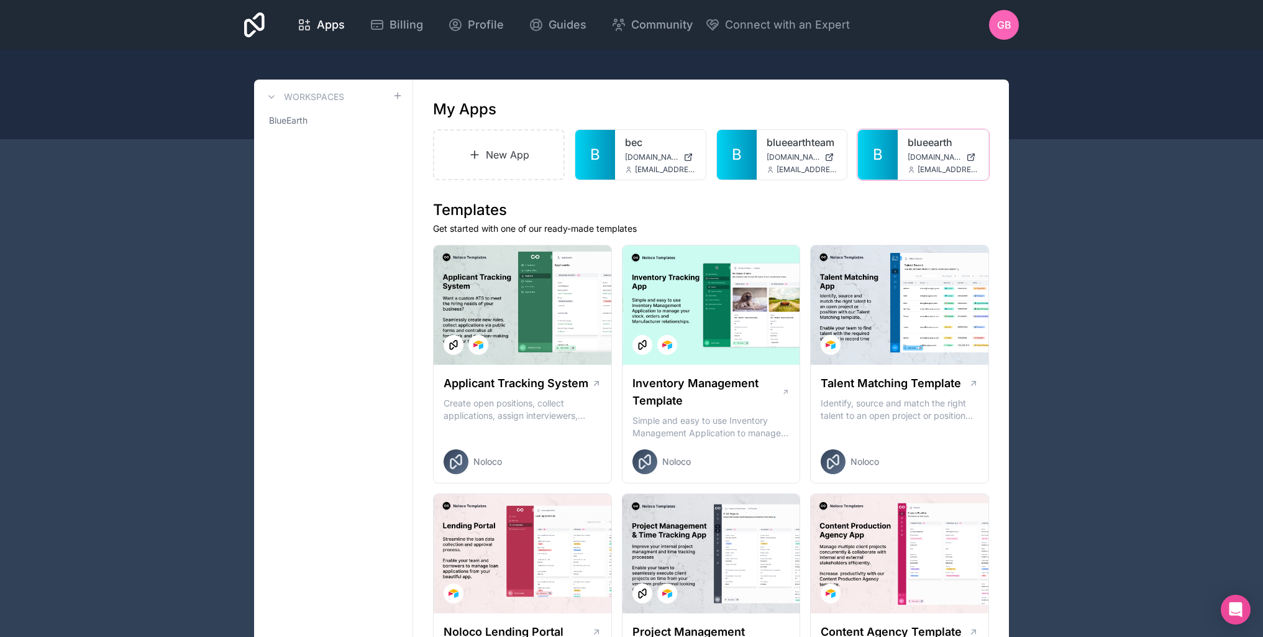
click at [0, 0] on icon at bounding box center [0, 0] width 0 height 0
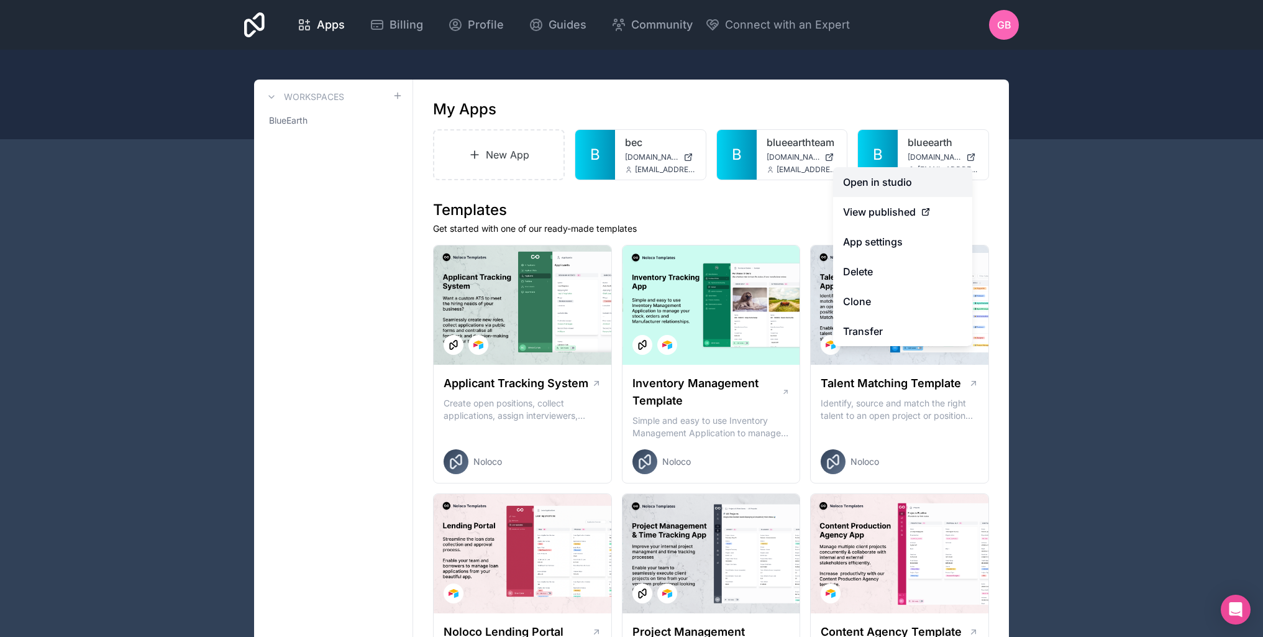
click at [914, 183] on link "Open in studio" at bounding box center [902, 182] width 139 height 30
